Goal: Check status

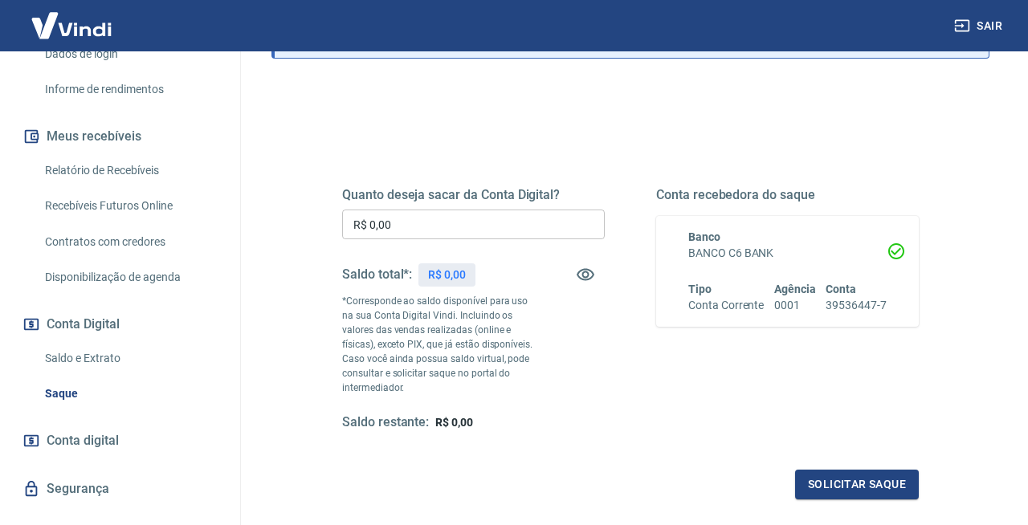
scroll to position [288, 0]
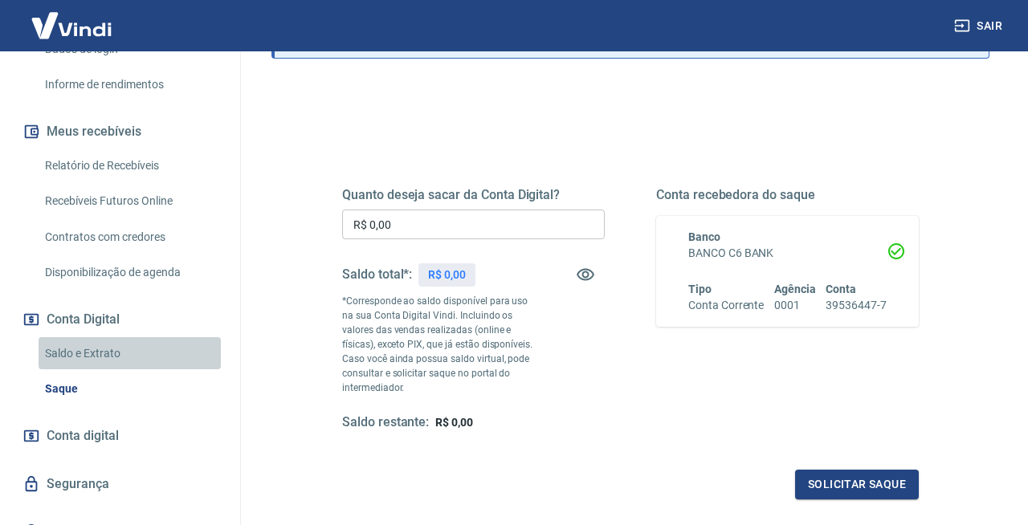
click at [92, 352] on link "Saldo e Extrato" at bounding box center [130, 353] width 182 height 33
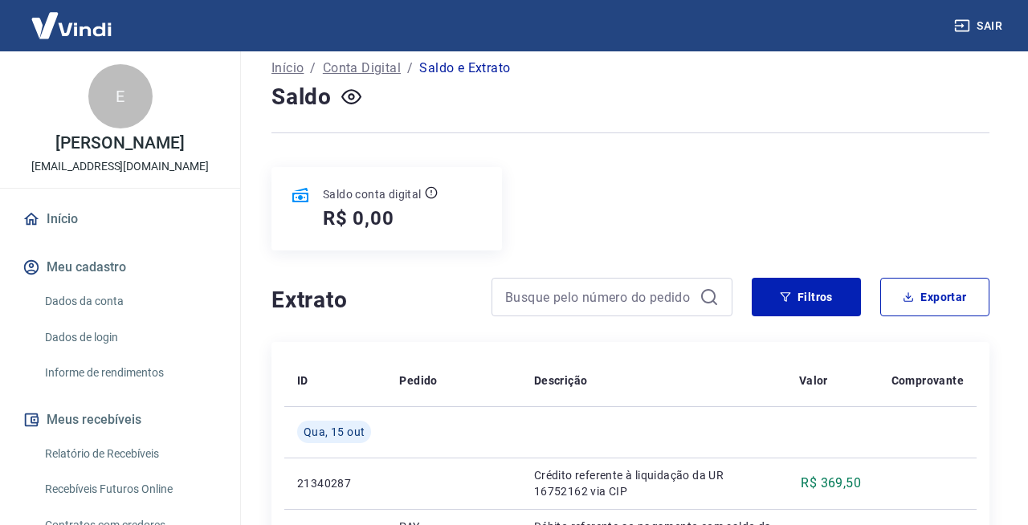
click at [67, 220] on link "Início" at bounding box center [120, 219] width 202 height 35
